Goal: Information Seeking & Learning: Learn about a topic

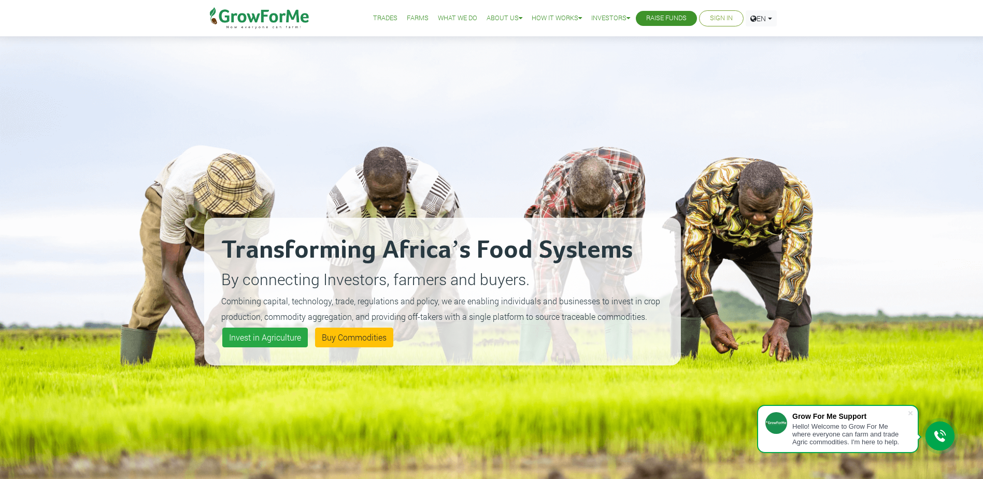
click at [451, 17] on link "What We Do" at bounding box center [457, 18] width 39 height 11
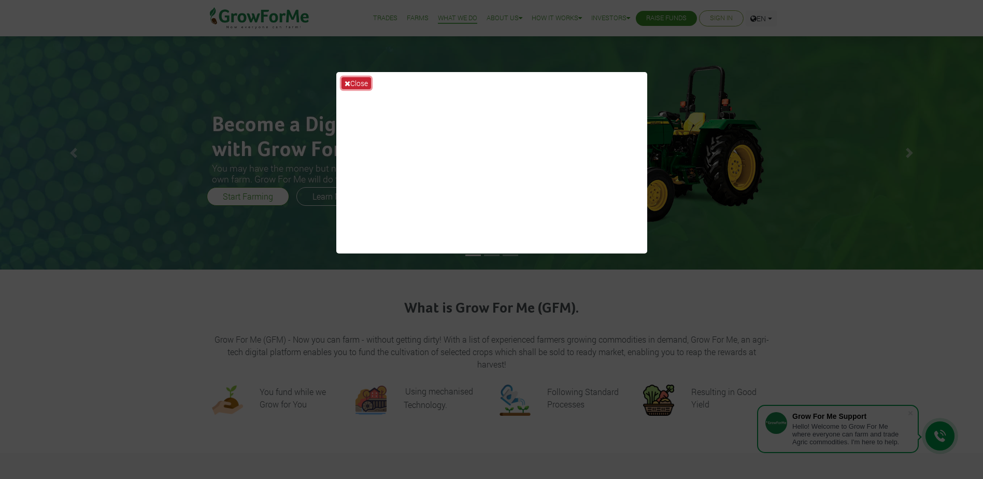
click at [349, 85] on icon at bounding box center [347, 83] width 6 height 7
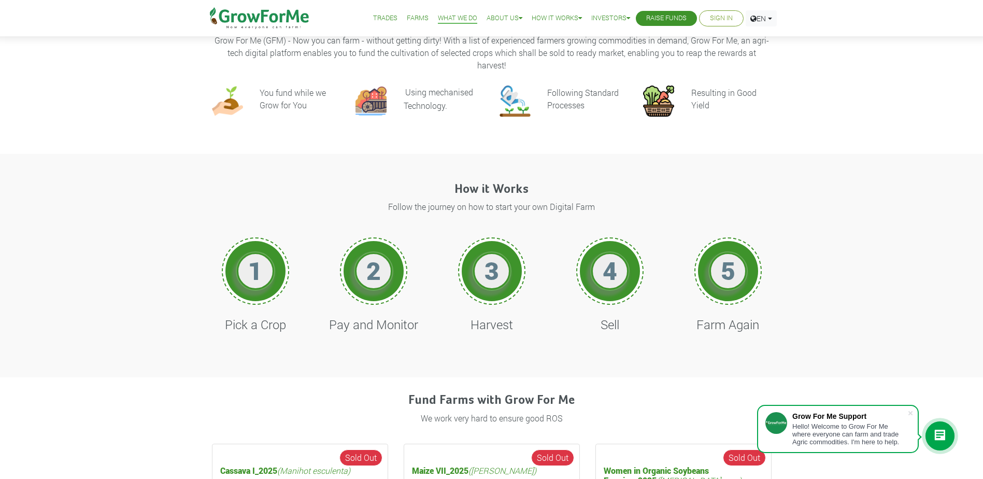
scroll to position [414, 0]
